Goal: Information Seeking & Learning: Learn about a topic

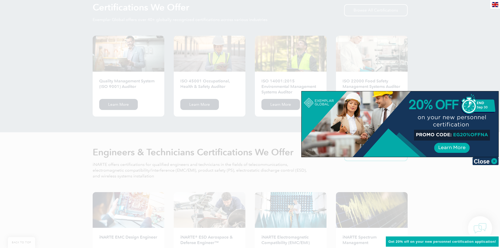
scroll to position [532, 0]
click at [492, 159] on img at bounding box center [485, 161] width 26 height 8
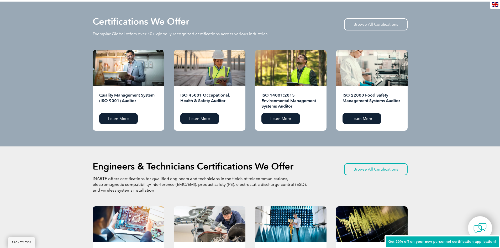
scroll to position [506, 0]
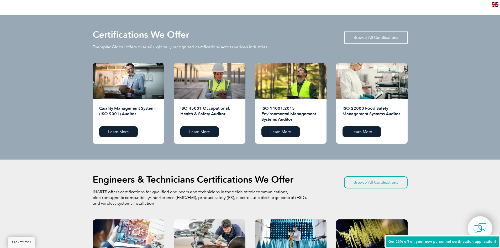
click at [376, 38] on link "Browse All Certifications" at bounding box center [375, 37] width 63 height 12
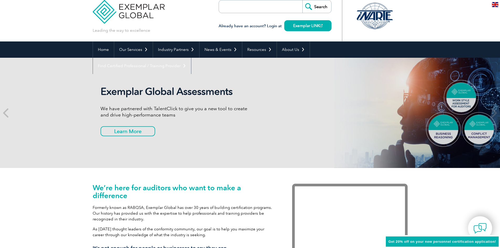
scroll to position [0, 0]
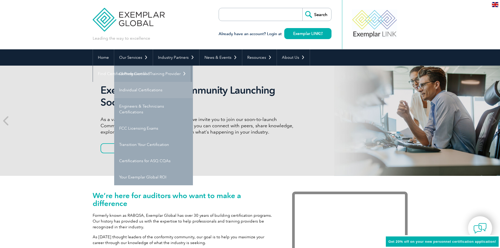
click at [127, 88] on link "Individual Certifications" at bounding box center [153, 90] width 79 height 16
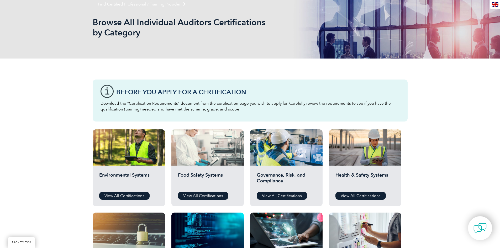
scroll to position [79, 0]
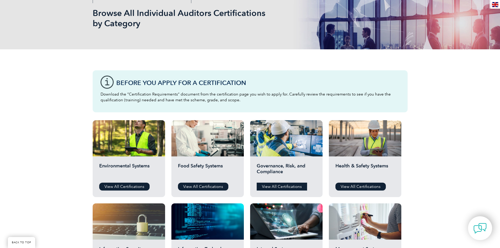
click at [274, 186] on link "View All Certifications" at bounding box center [282, 187] width 50 height 8
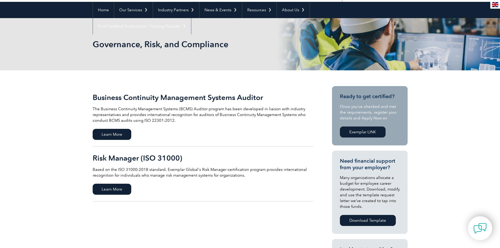
scroll to position [52, 0]
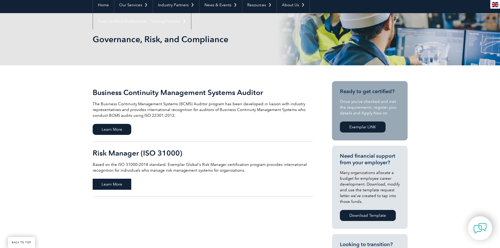
click at [118, 184] on span "Learn More" at bounding box center [112, 184] width 39 height 11
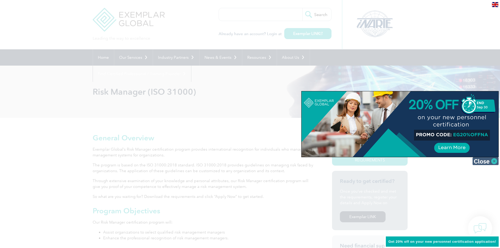
click at [489, 161] on img at bounding box center [485, 161] width 26 height 8
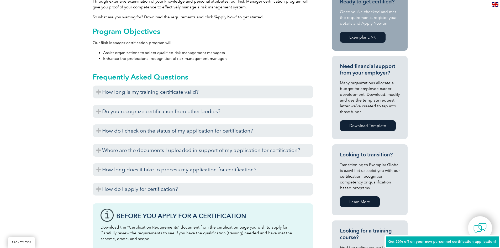
scroll to position [184, 0]
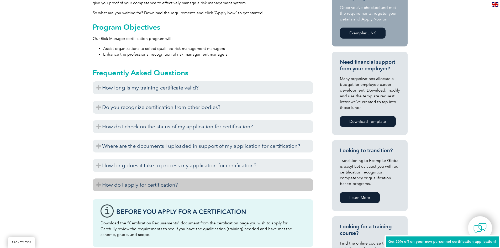
click at [137, 186] on h3 "How do I apply for certification?" at bounding box center [203, 184] width 220 height 13
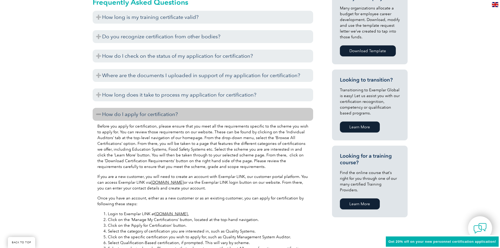
scroll to position [236, 0]
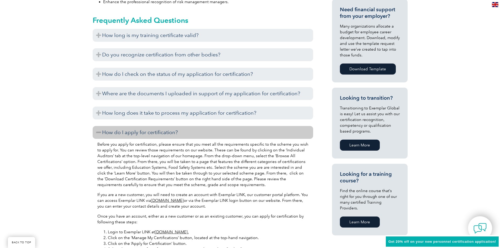
click at [131, 131] on h3 "How do I apply for certification?" at bounding box center [203, 132] width 220 height 13
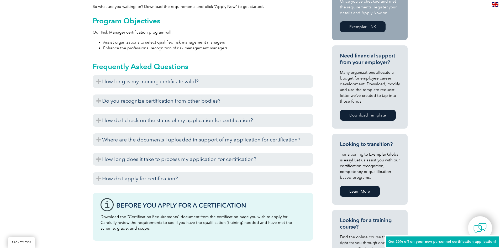
scroll to position [184, 0]
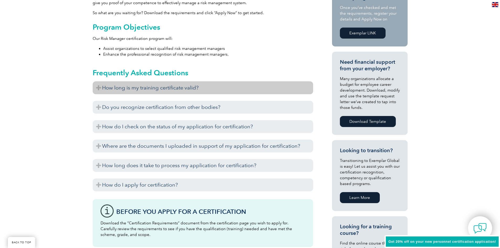
click at [163, 92] on h3 "How long is my training certificate valid?" at bounding box center [203, 87] width 220 height 13
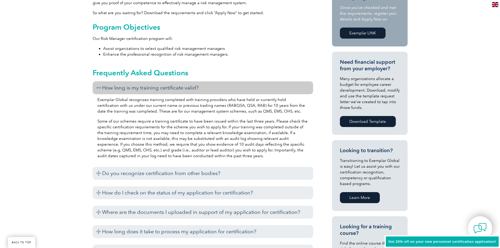
click at [163, 93] on h3 "How long is my training certificate valid?" at bounding box center [203, 87] width 220 height 13
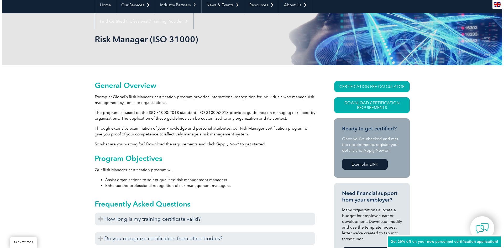
scroll to position [105, 0]
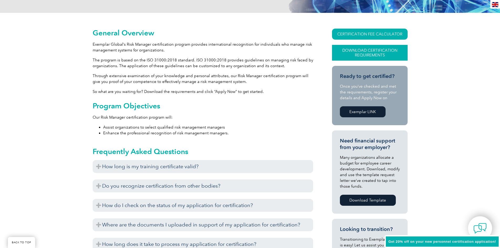
click at [369, 53] on link "Download Certification Requirements" at bounding box center [370, 53] width 76 height 16
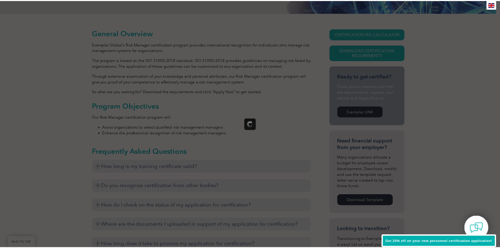
scroll to position [0, 0]
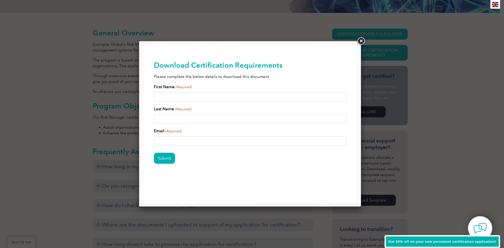
click at [360, 43] on link at bounding box center [360, 40] width 9 height 9
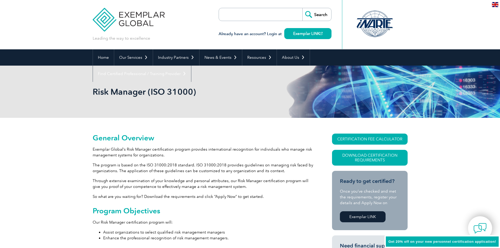
click at [106, 92] on h1 "Risk Manager (ISO 31000)" at bounding box center [193, 92] width 201 height 10
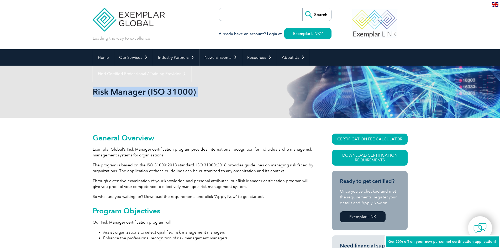
click at [107, 93] on h1 "Risk Manager (ISO 31000)" at bounding box center [193, 92] width 201 height 10
click at [126, 89] on h1 "Risk Manager (ISO 31000)" at bounding box center [193, 92] width 201 height 10
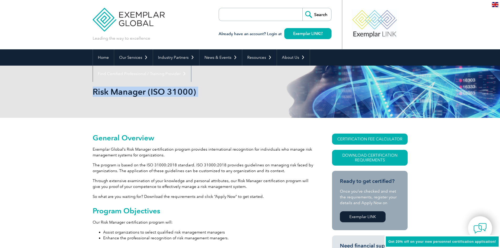
copy body "Risk Manager (ISO 31000)"
click at [123, 13] on img at bounding box center [129, 15] width 72 height 31
click at [120, 12] on img at bounding box center [129, 15] width 72 height 31
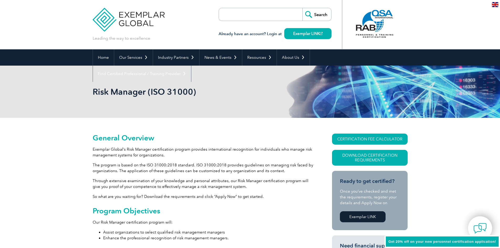
click at [184, 153] on p "Exemplar Global’s Risk Manager certification program provides international rec…" at bounding box center [203, 152] width 220 height 12
